Goal: Task Accomplishment & Management: Manage account settings

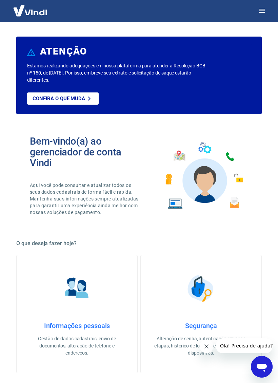
click at [264, 13] on icon "button" at bounding box center [262, 11] width 6 height 4
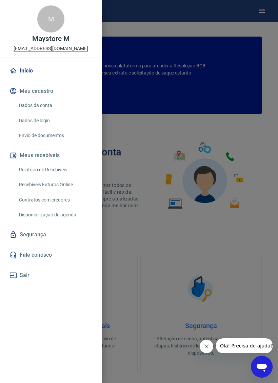
click at [43, 109] on link "Dados da conta" at bounding box center [54, 106] width 77 height 14
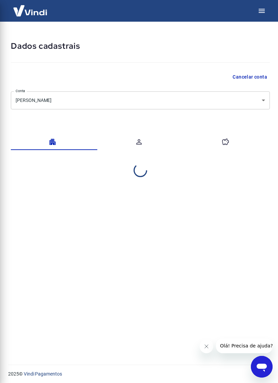
select select "SP"
select select "business"
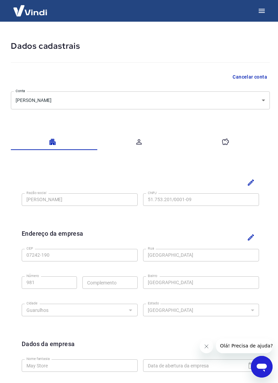
click at [267, 7] on button "button" at bounding box center [261, 11] width 16 height 16
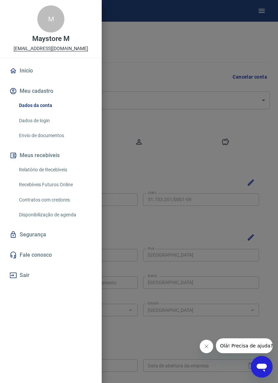
click at [39, 232] on link "Segurança" at bounding box center [50, 234] width 85 height 15
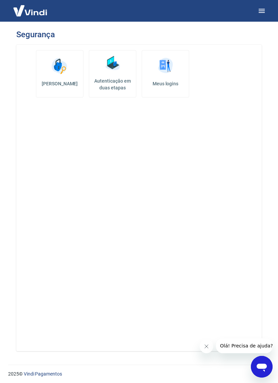
click at [260, 11] on icon "button" at bounding box center [262, 11] width 6 height 4
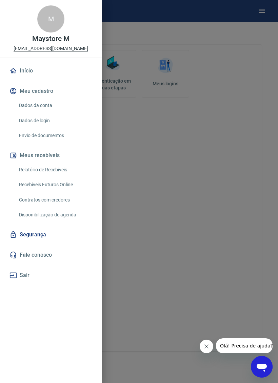
click at [27, 71] on link "Início" at bounding box center [50, 70] width 85 height 15
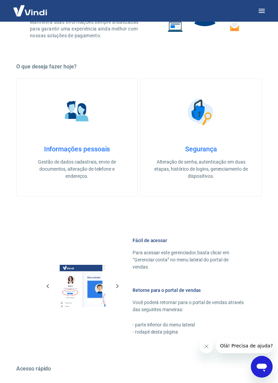
scroll to position [248, 0]
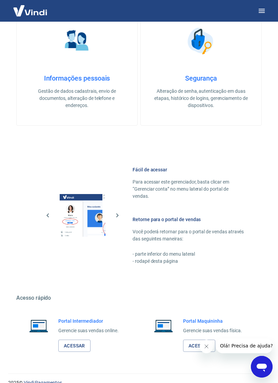
click at [79, 340] on link "Acessar" at bounding box center [74, 346] width 32 height 13
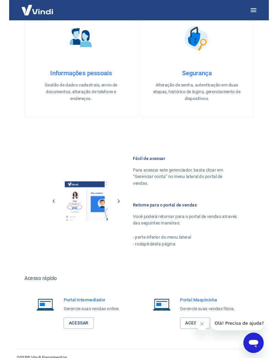
scroll to position [275, 0]
